Goal: Task Accomplishment & Management: Manage account settings

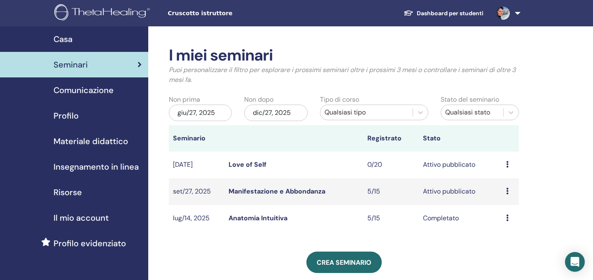
click at [243, 191] on link "Manifestazione e Abbondanza" at bounding box center [276, 191] width 97 height 9
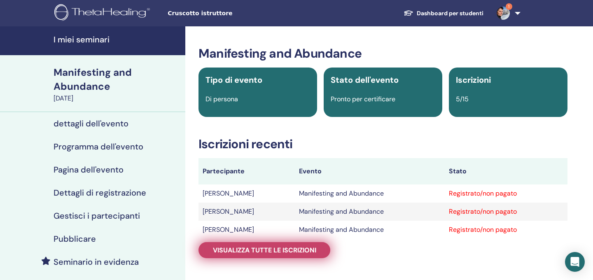
click at [300, 248] on span "Visualizza tutte le iscrizioni" at bounding box center [264, 250] width 103 height 9
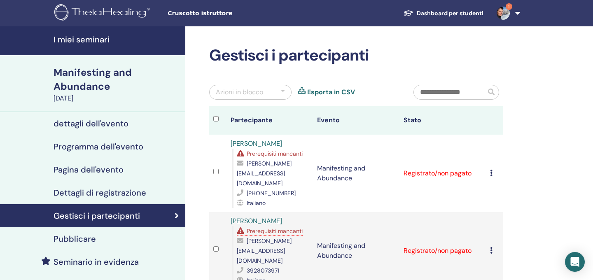
click at [491, 170] on icon at bounding box center [491, 173] width 2 height 7
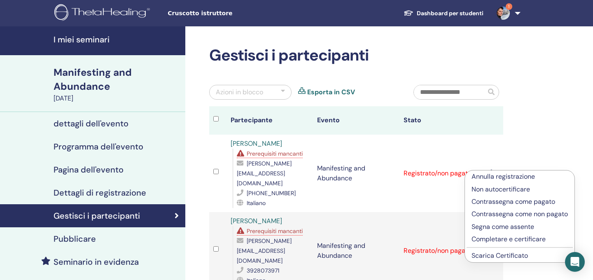
click at [495, 239] on p "Completare e certificare" at bounding box center [519, 239] width 96 height 10
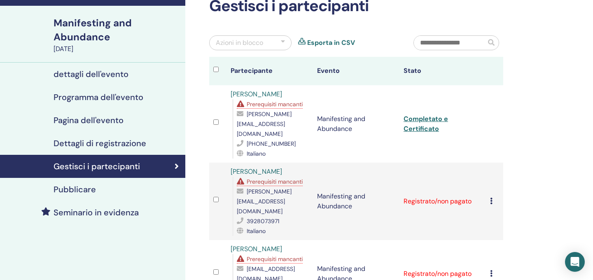
scroll to position [51, 0]
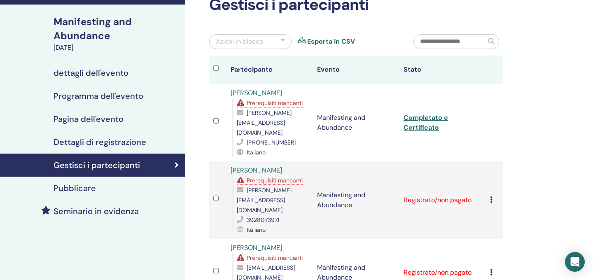
click at [490, 196] on icon at bounding box center [491, 199] width 2 height 7
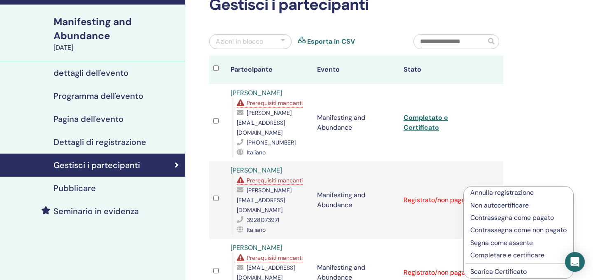
click at [495, 255] on p "Completare e certificare" at bounding box center [518, 255] width 96 height 10
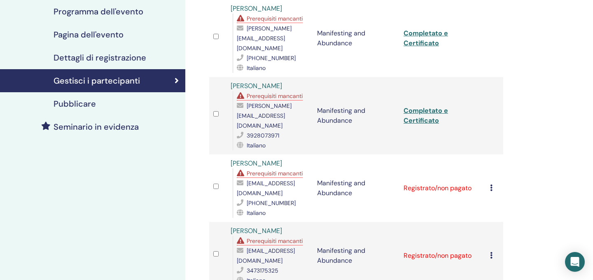
scroll to position [134, 0]
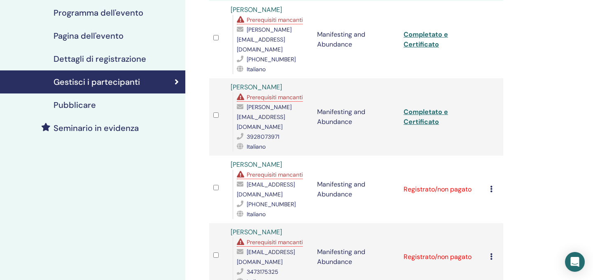
click at [490, 186] on icon at bounding box center [491, 189] width 2 height 7
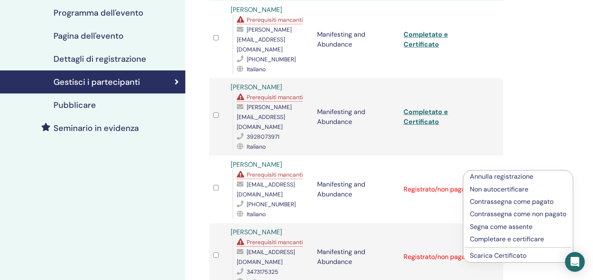
click at [512, 238] on p "Completare e certificare" at bounding box center [517, 239] width 96 height 10
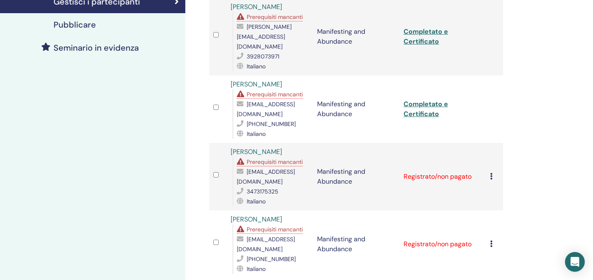
scroll to position [223, 0]
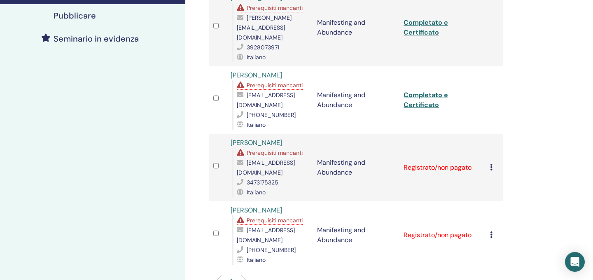
click at [491, 164] on icon at bounding box center [491, 167] width 2 height 7
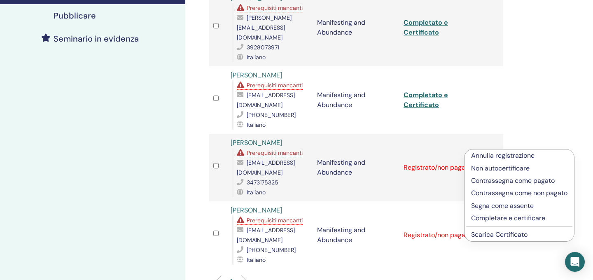
click at [494, 218] on p "Completare e certificare" at bounding box center [519, 218] width 96 height 10
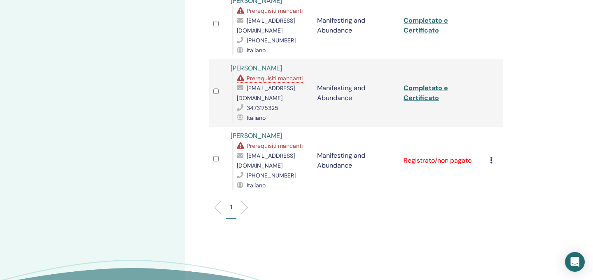
scroll to position [309, 0]
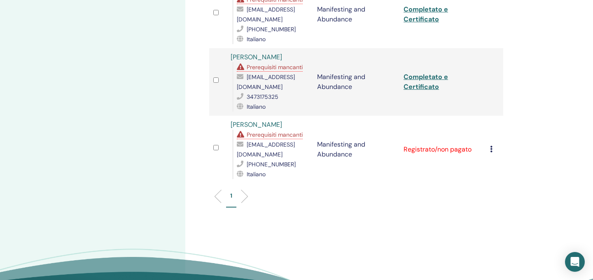
click at [491, 146] on icon at bounding box center [491, 149] width 2 height 7
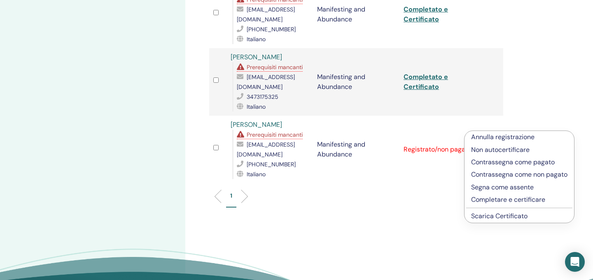
click at [507, 137] on p "Annulla registrazione" at bounding box center [519, 137] width 96 height 10
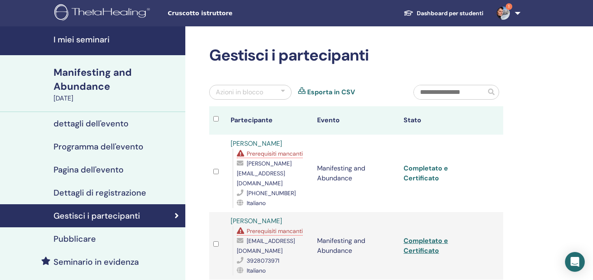
click at [435, 164] on link "Completato e Certificato" at bounding box center [425, 173] width 44 height 19
drag, startPoint x: 425, startPoint y: 231, endPoint x: 430, endPoint y: 219, distance: 13.3
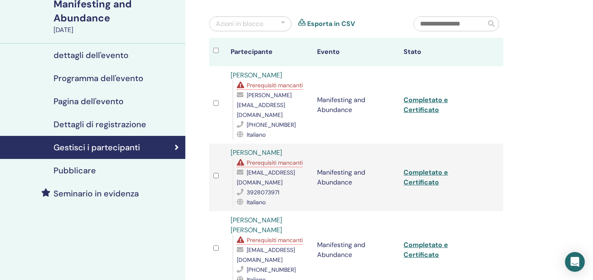
scroll to position [31, 0]
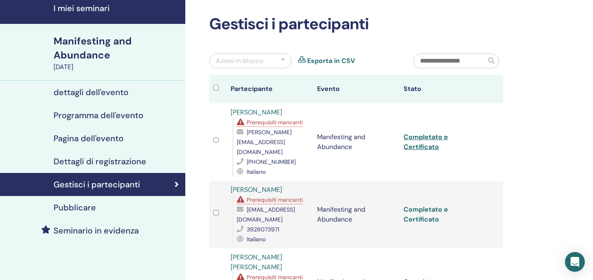
click at [425, 205] on link "Completato e Certificato" at bounding box center [425, 214] width 44 height 19
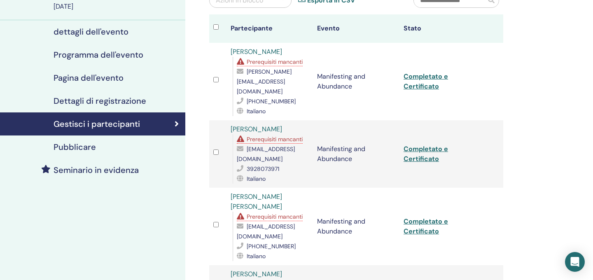
drag, startPoint x: 429, startPoint y: 208, endPoint x: 416, endPoint y: 205, distance: 13.5
click at [423, 217] on link "Completato e Certificato" at bounding box center [425, 226] width 44 height 19
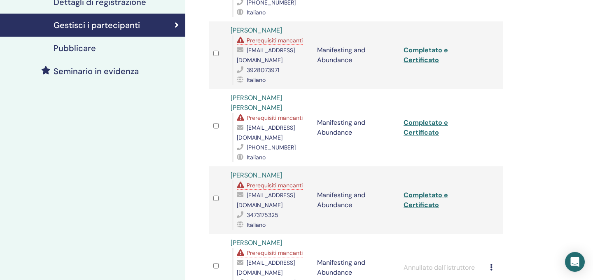
scroll to position [192, 0]
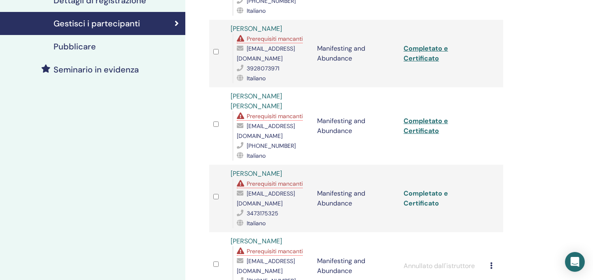
click at [426, 189] on link "Completato e Certificato" at bounding box center [425, 198] width 44 height 19
click at [427, 189] on link "Completato e Certificato" at bounding box center [425, 198] width 44 height 19
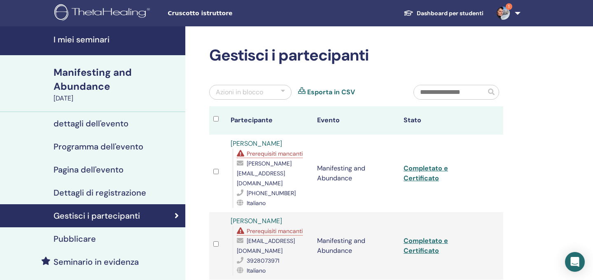
click at [258, 95] on div "Azioni in blocco" at bounding box center [239, 92] width 47 height 10
